Goal: Obtain resource: Obtain resource

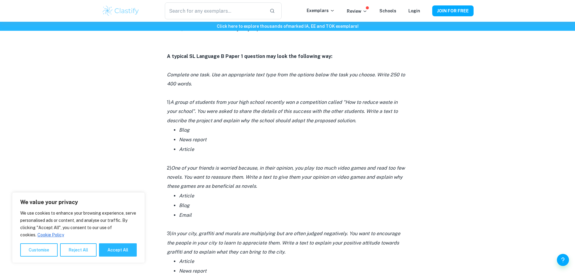
scroll to position [453, 0]
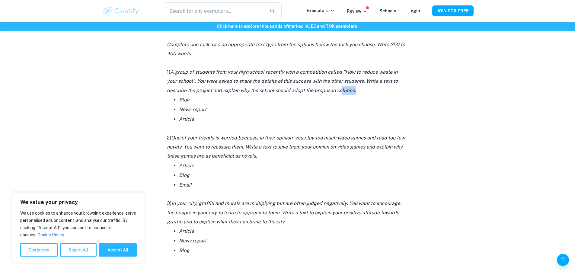
drag, startPoint x: 375, startPoint y: 92, endPoint x: 341, endPoint y: 91, distance: 34.2
click at [341, 91] on p "1) A group of students from your high school recently won a competition called …" at bounding box center [287, 81] width 241 height 27
click at [346, 88] on icon "A group of students from your high school recently won a competition called "Ho…" at bounding box center [282, 81] width 231 height 24
click at [345, 79] on icon "A group of students from your high school recently won a competition called "Ho…" at bounding box center [282, 81] width 231 height 24
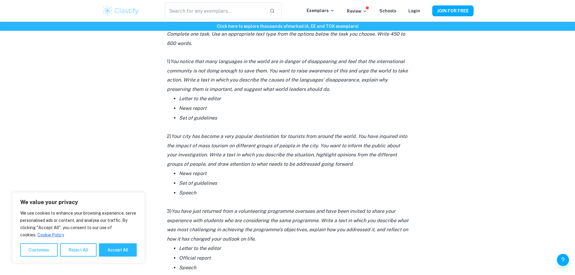
scroll to position [694, 0]
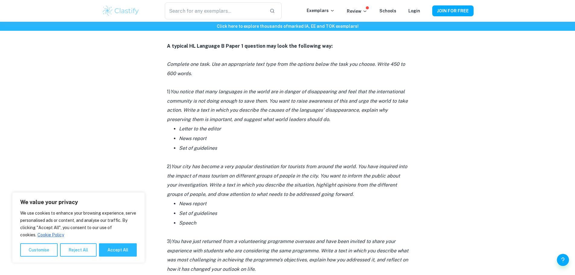
drag, startPoint x: 169, startPoint y: 91, endPoint x: 230, endPoint y: 138, distance: 77.1
click at [230, 139] on li "News report" at bounding box center [293, 139] width 229 height 10
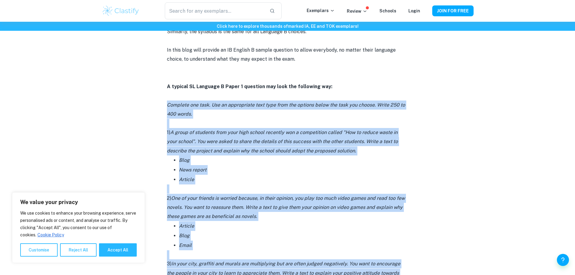
scroll to position [423, 0]
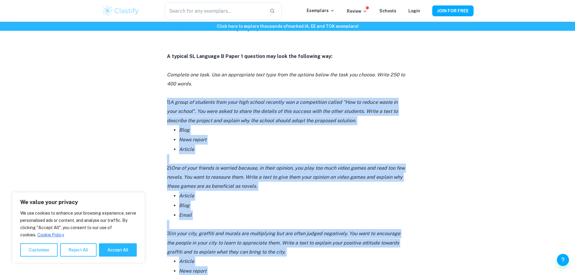
drag, startPoint x: 216, startPoint y: 234, endPoint x: 168, endPoint y: 97, distance: 145.8
copy div "1) A group of students from your high school recently won a competition called …"
click at [380, 118] on p "1) A group of students from your high school recently won a competition called …" at bounding box center [287, 111] width 241 height 27
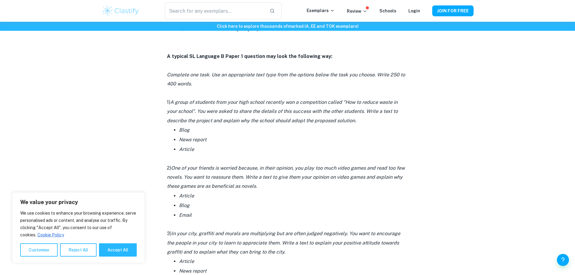
scroll to position [483, 0]
